Goal: Find contact information: Find contact information

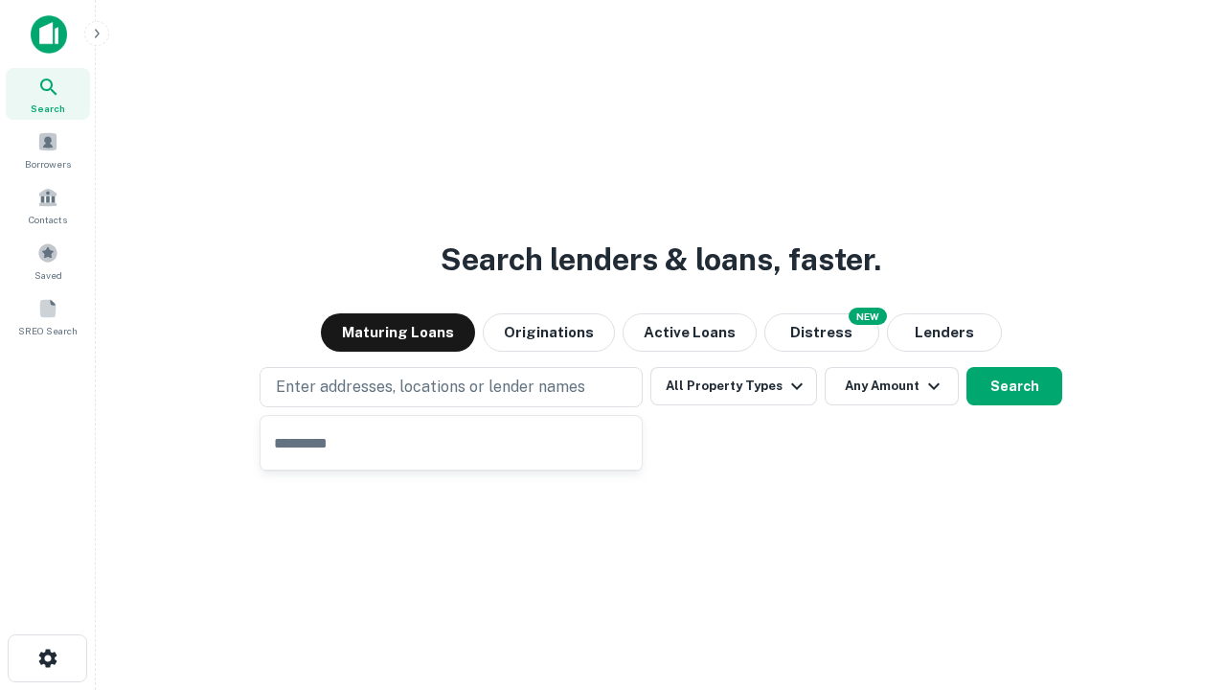
type input "**********"
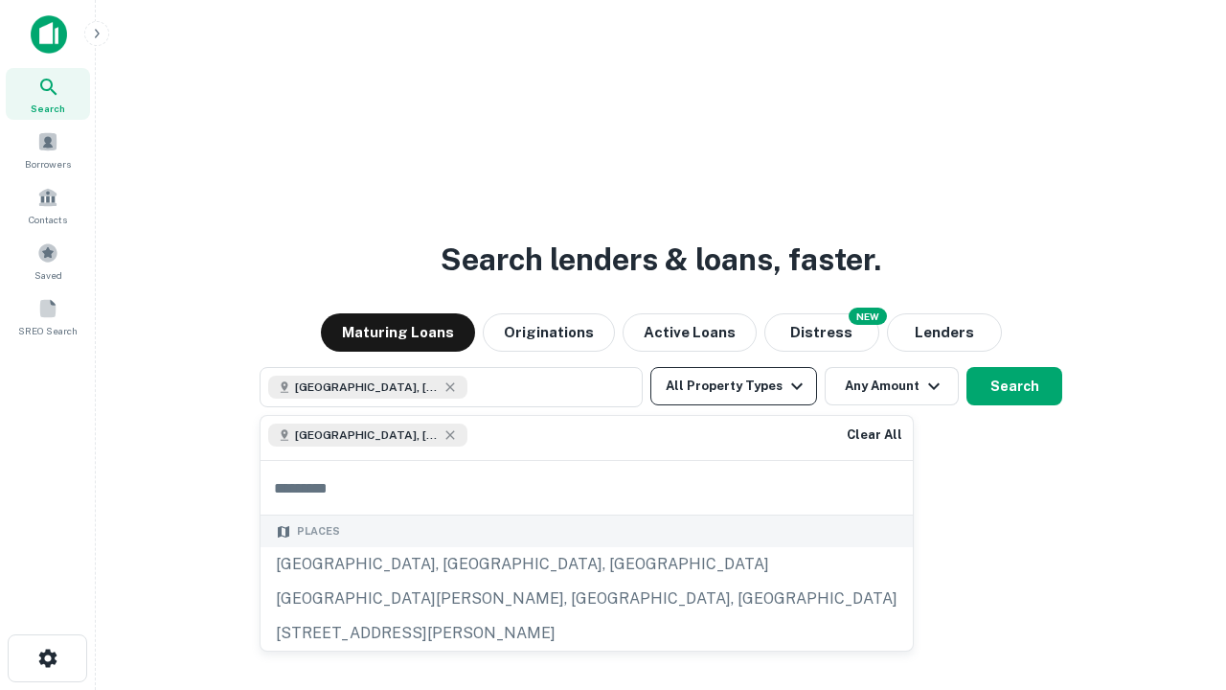
click at [734, 386] on button "All Property Types" at bounding box center [734, 386] width 167 height 38
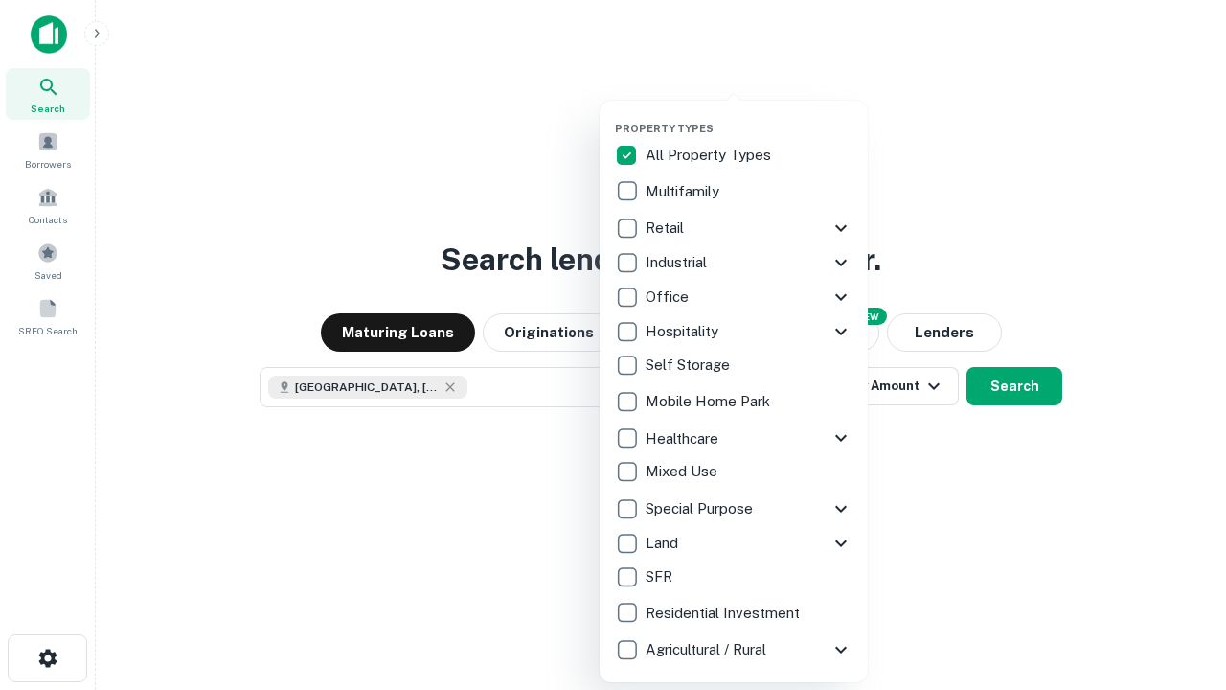
click at [749, 116] on button "button" at bounding box center [749, 116] width 268 height 1
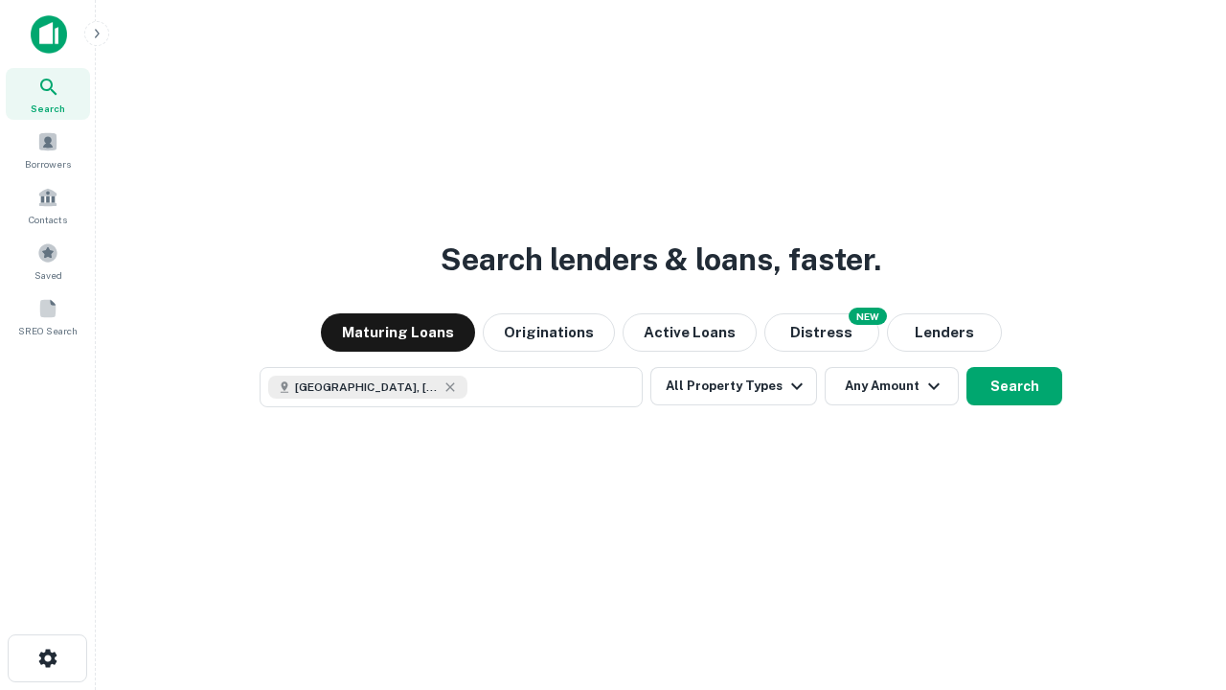
scroll to position [31, 0]
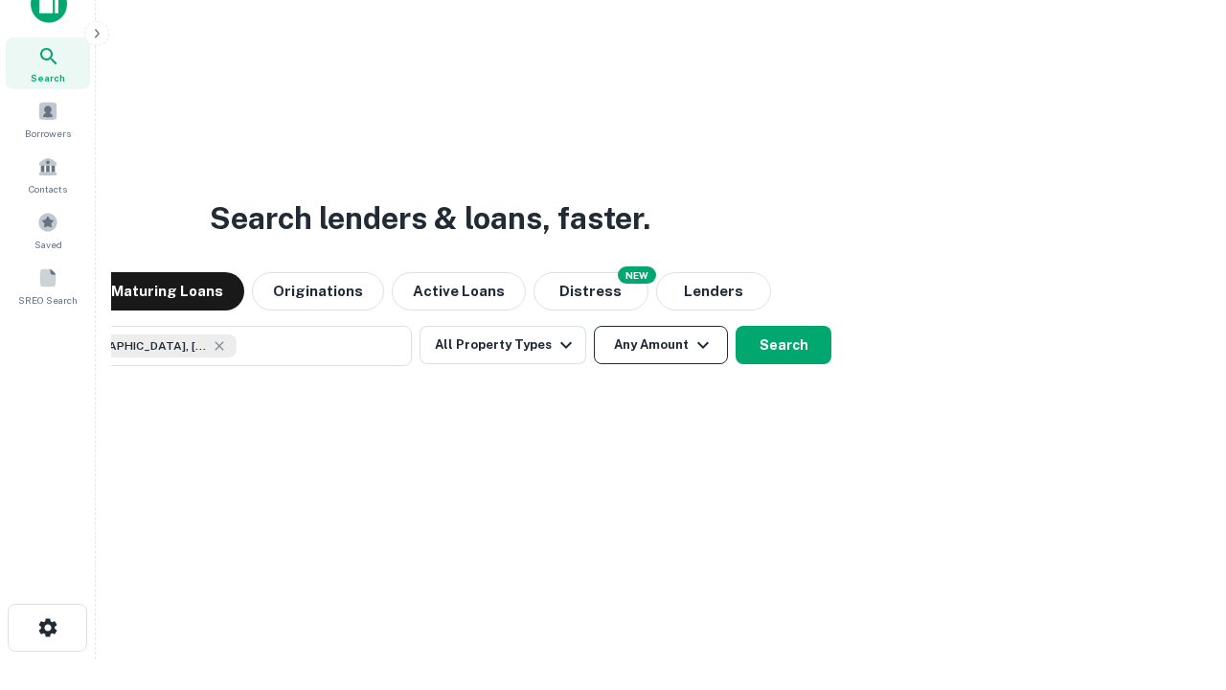
click at [594, 326] on button "Any Amount" at bounding box center [661, 345] width 134 height 38
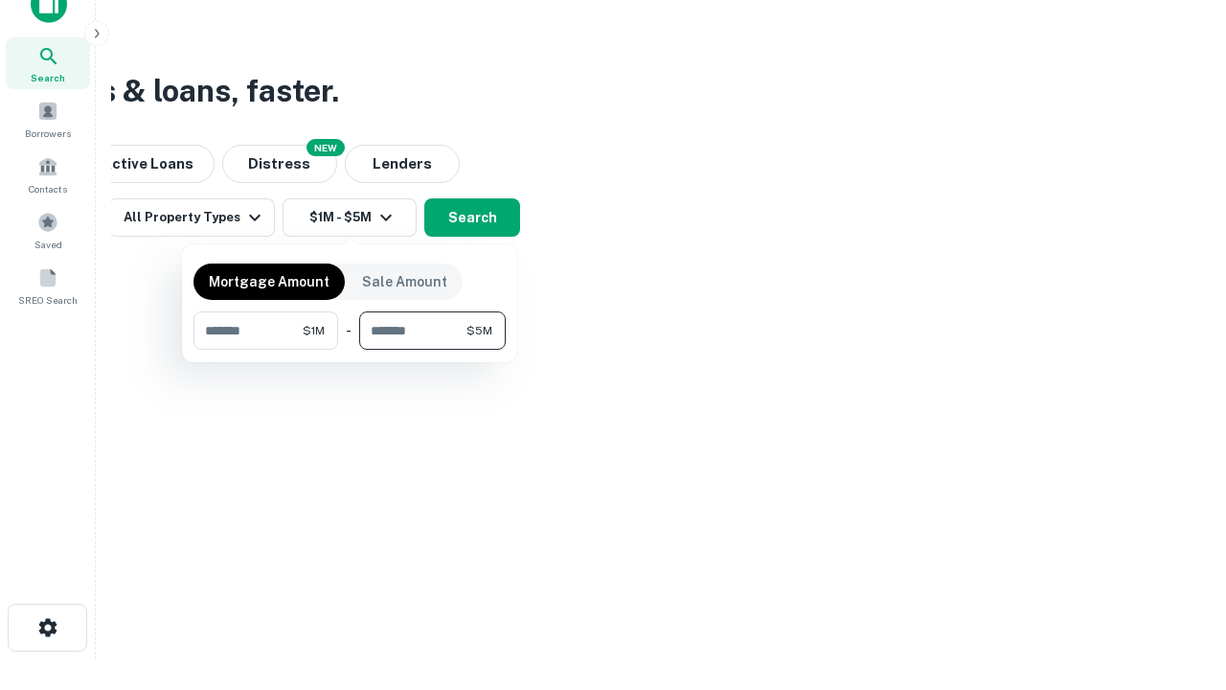
type input "*******"
click at [350, 350] on button "button" at bounding box center [350, 350] width 312 height 1
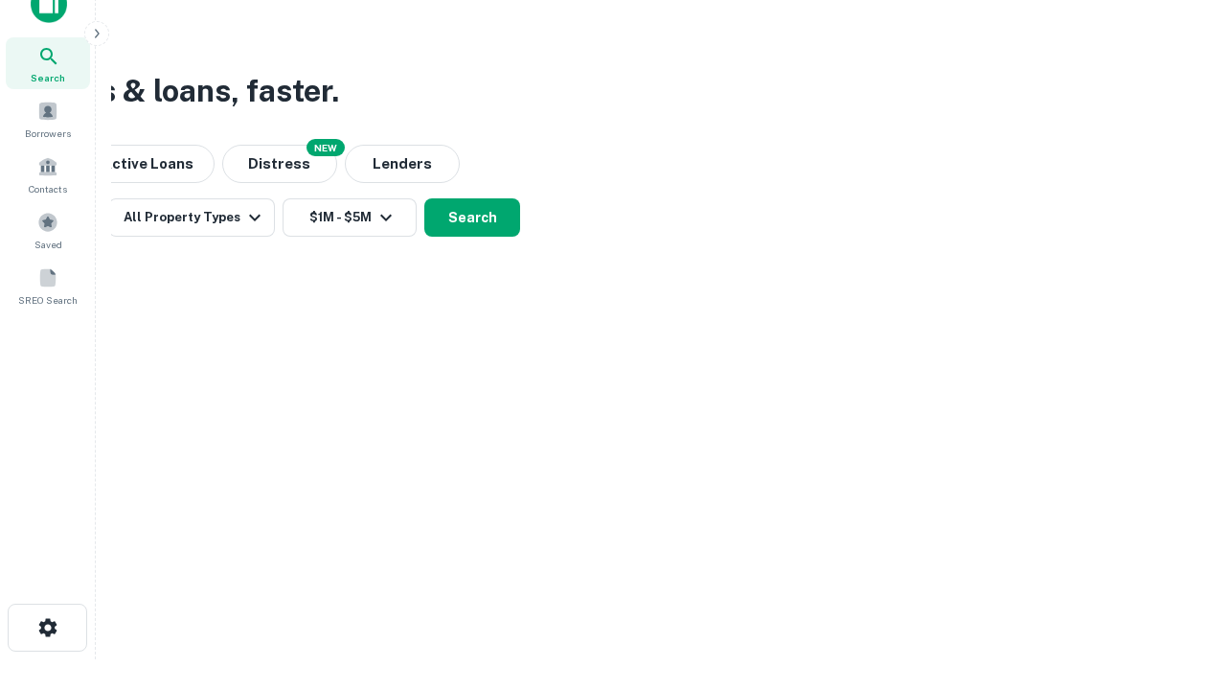
scroll to position [31, 0]
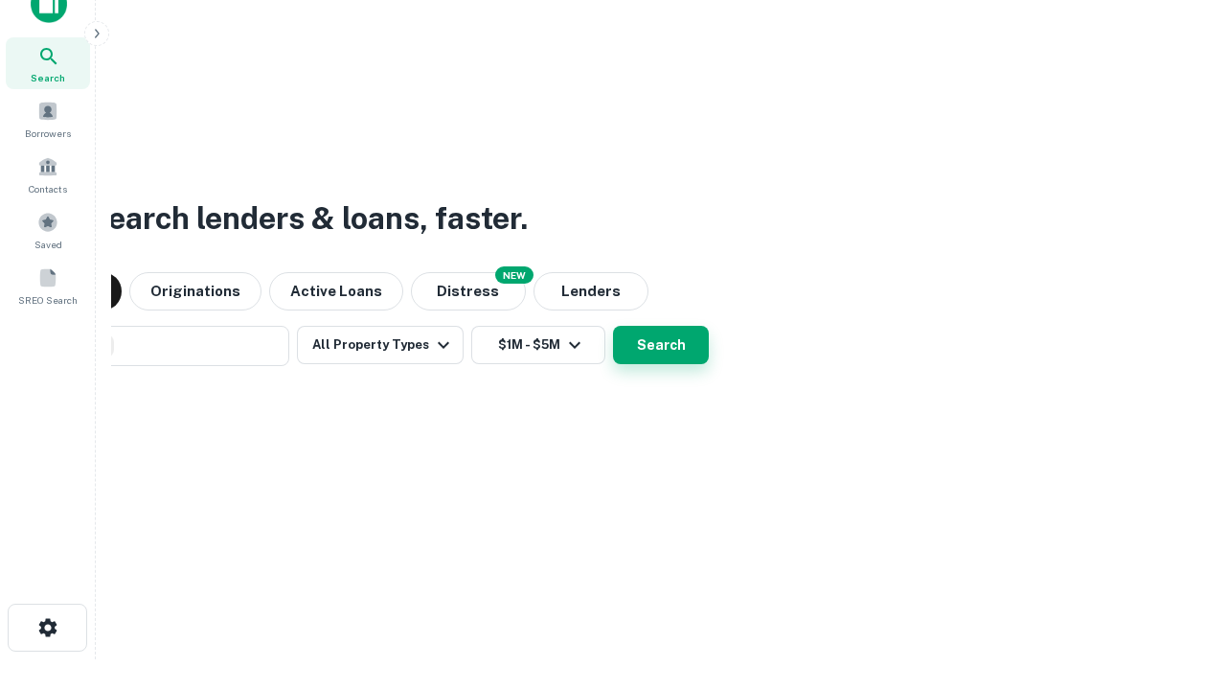
click at [613, 326] on button "Search" at bounding box center [661, 345] width 96 height 38
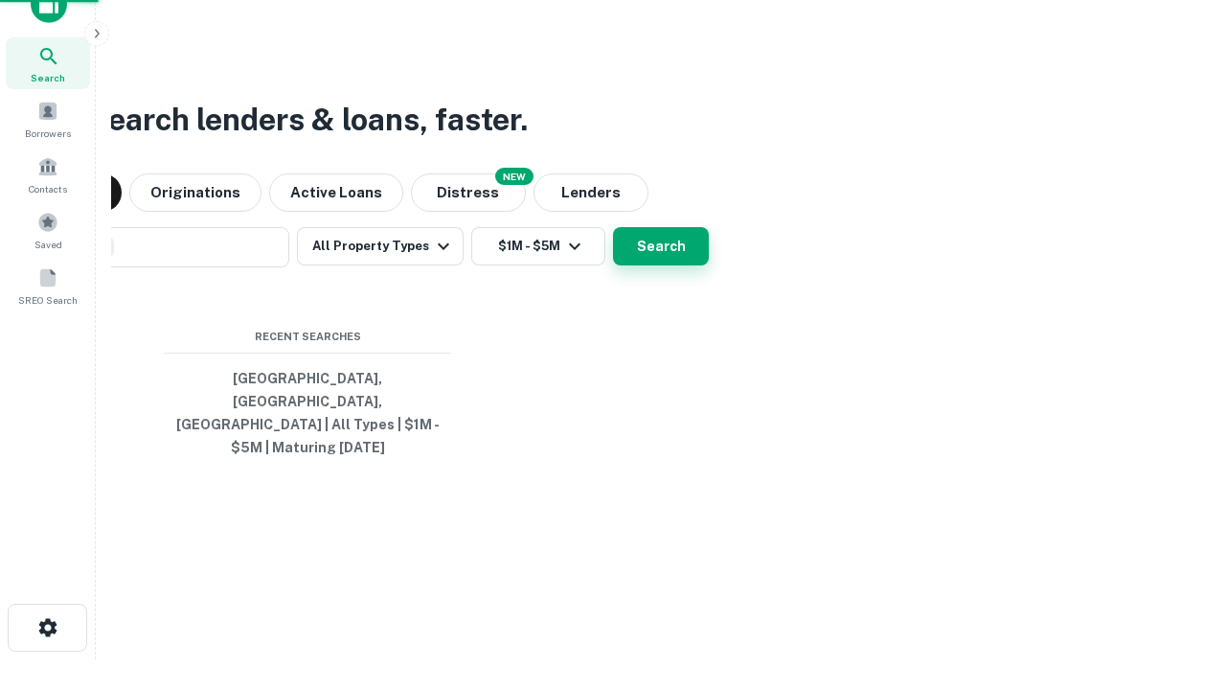
scroll to position [62, 542]
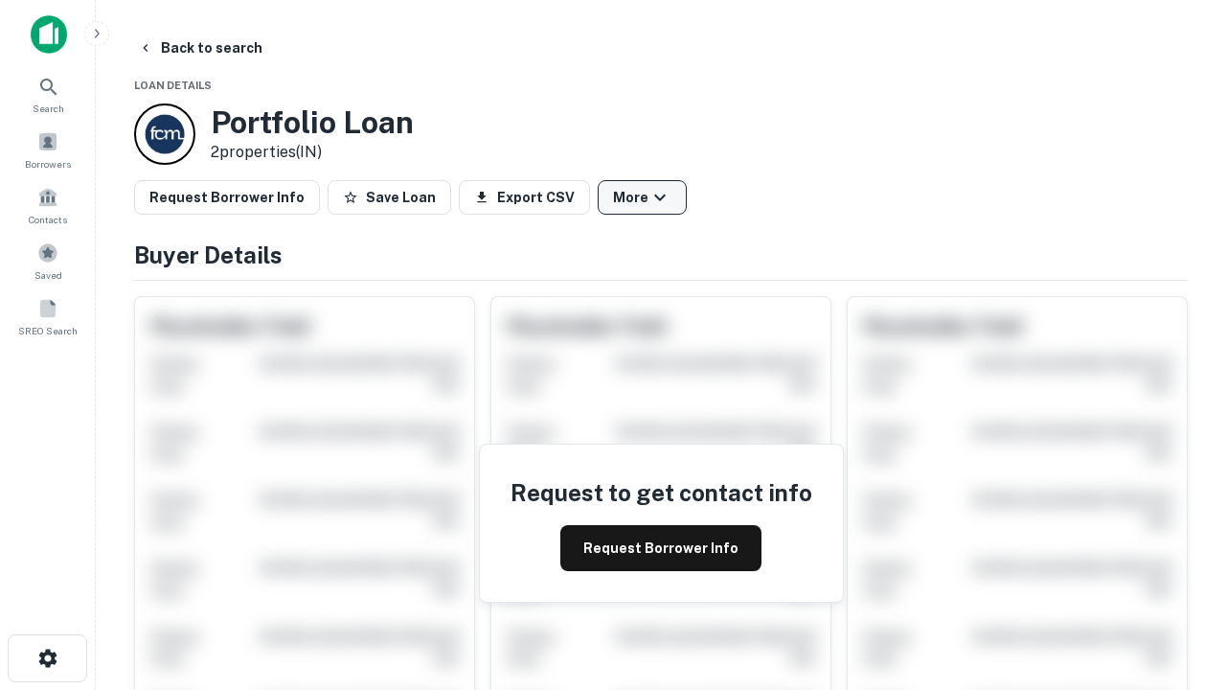
click at [642, 197] on button "More" at bounding box center [642, 197] width 89 height 34
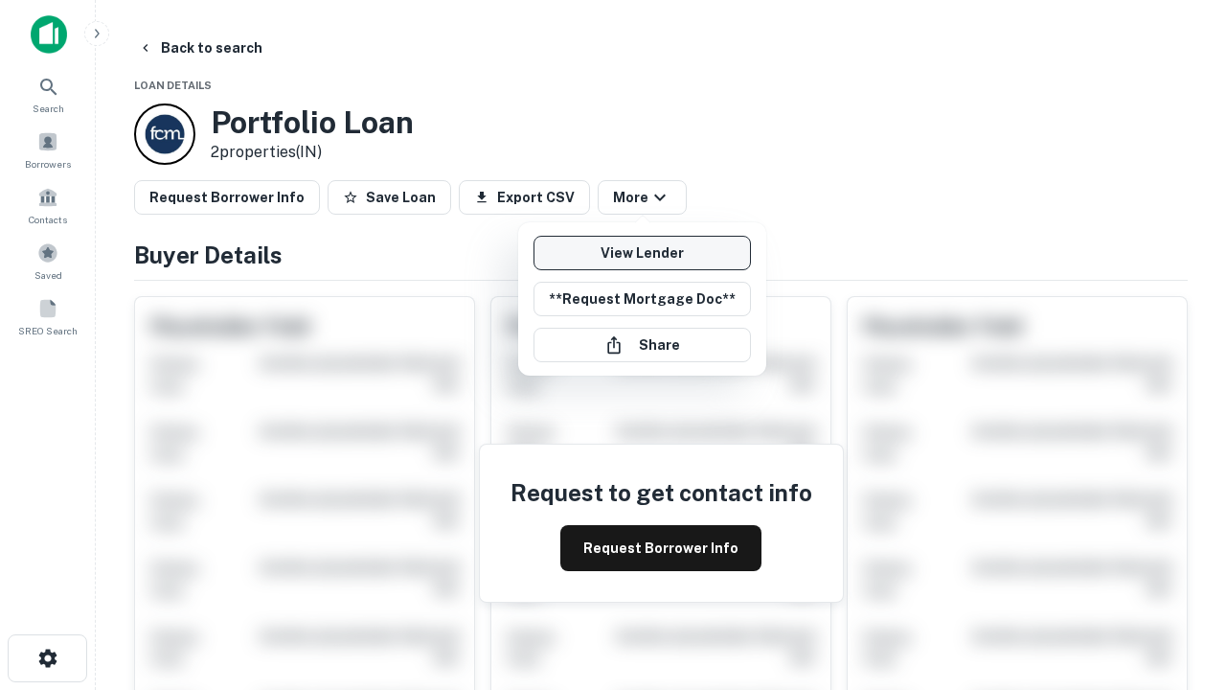
click at [642, 253] on link "View Lender" at bounding box center [642, 253] width 217 height 34
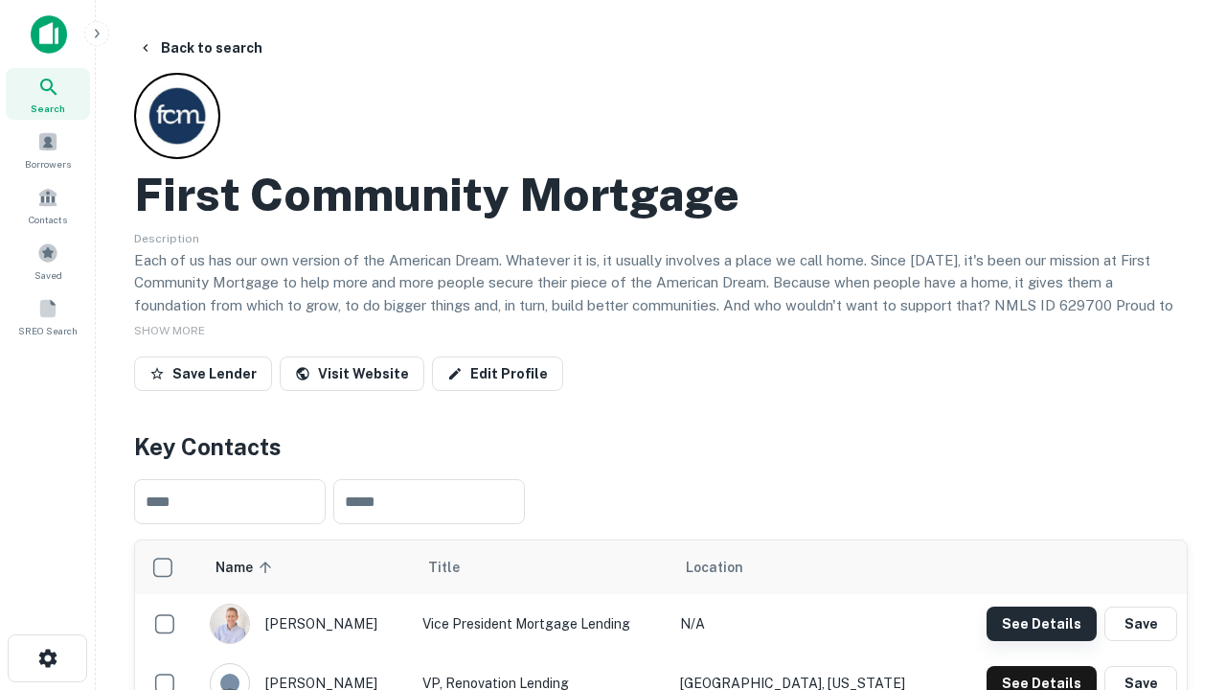
click at [1041, 623] on button "See Details" at bounding box center [1042, 623] width 110 height 34
click at [47, 658] on icon "button" at bounding box center [47, 658] width 23 height 23
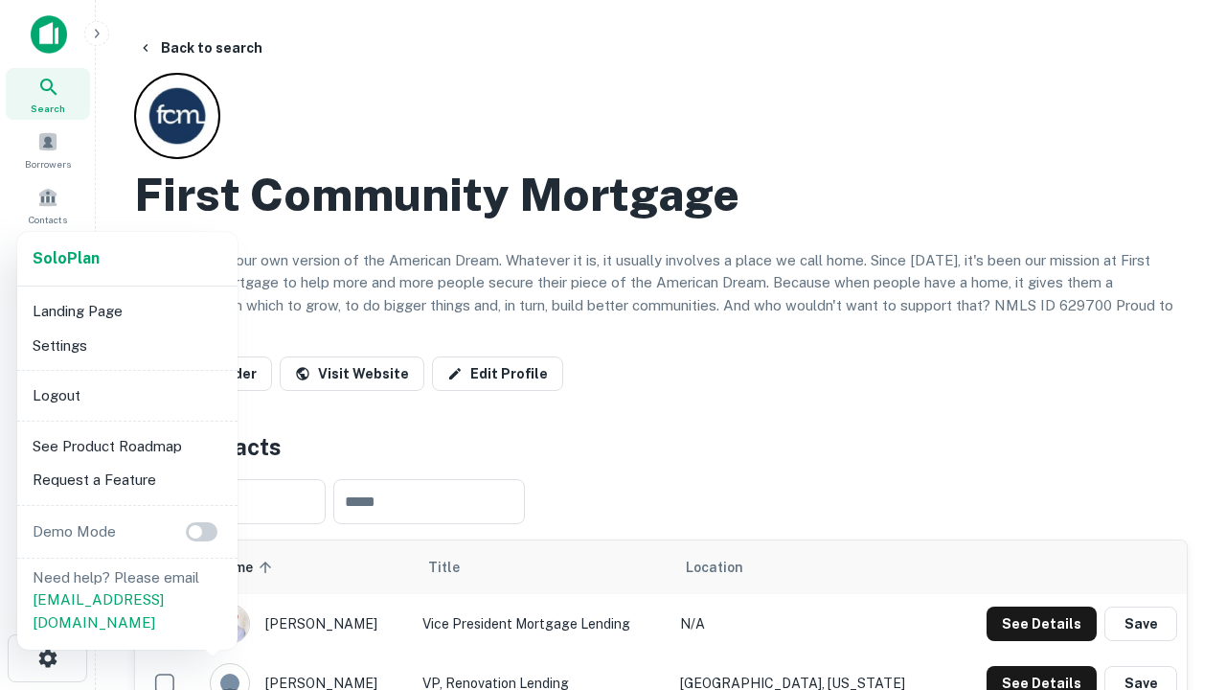
click at [126, 395] on li "Logout" at bounding box center [127, 395] width 205 height 34
